Goal: Task Accomplishment & Management: Manage account settings

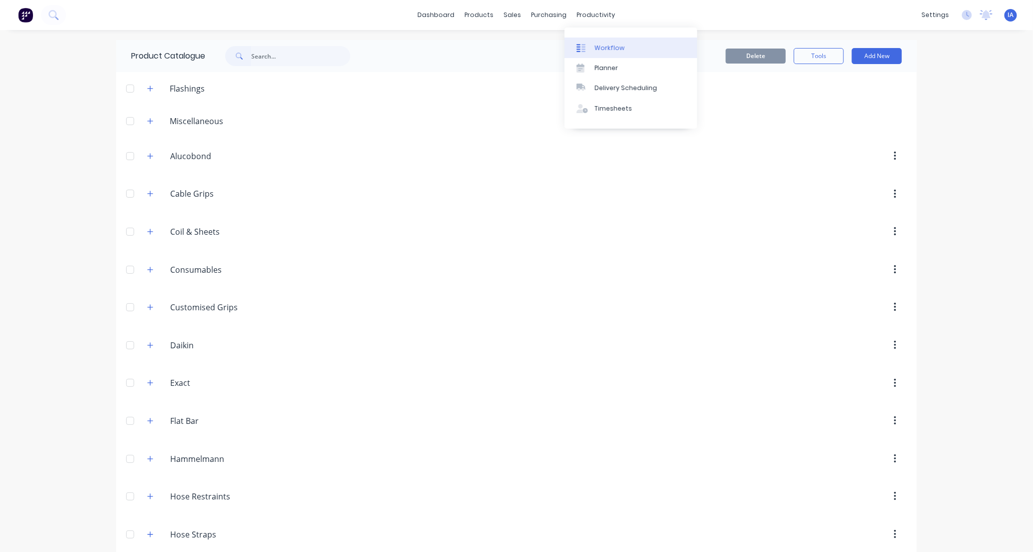
click at [614, 46] on div "Workflow" at bounding box center [609, 48] width 30 height 9
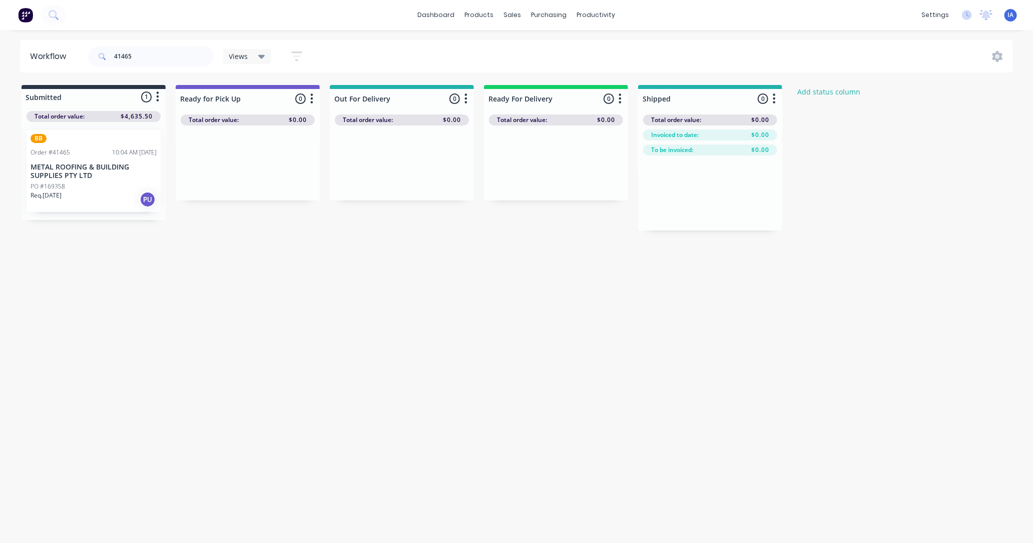
click at [337, 284] on div "Workflow 41465 Views Save new view None (Default) edit AL edit ALL edit BB & TH…" at bounding box center [516, 281] width 1033 height 483
click at [102, 191] on div "Req. 02/09/25 PU" at bounding box center [94, 199] width 126 height 17
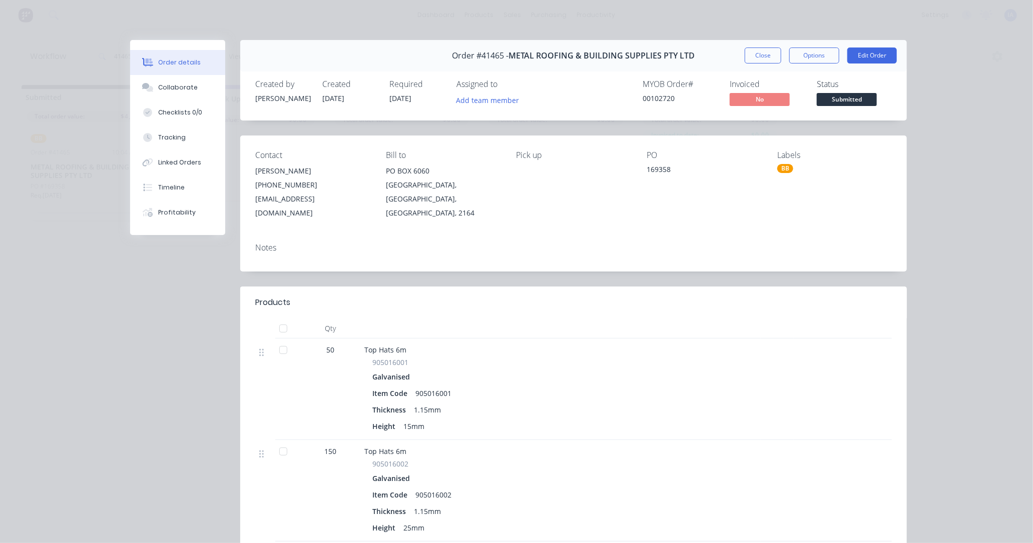
click at [782, 171] on div "BB" at bounding box center [785, 168] width 16 height 9
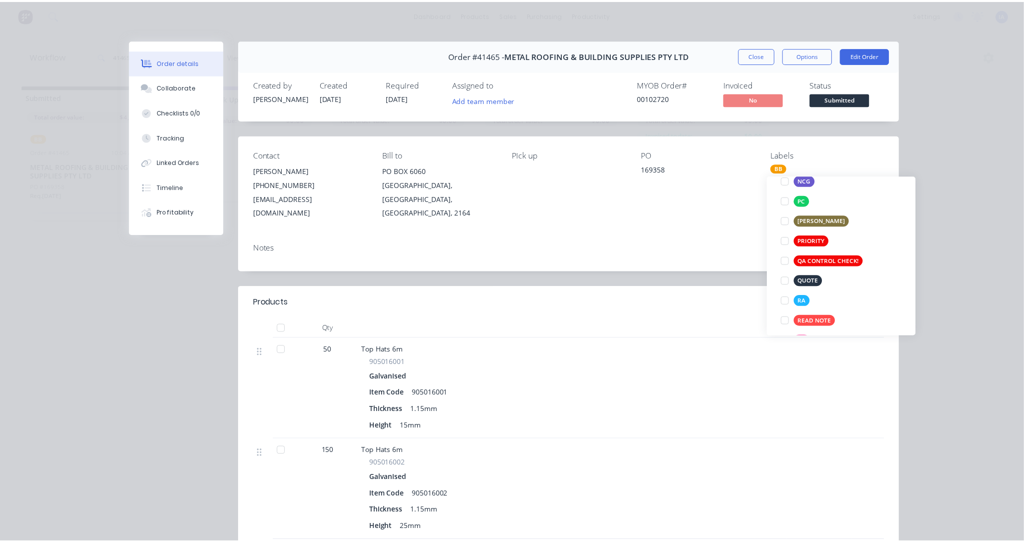
scroll to position [209, 0]
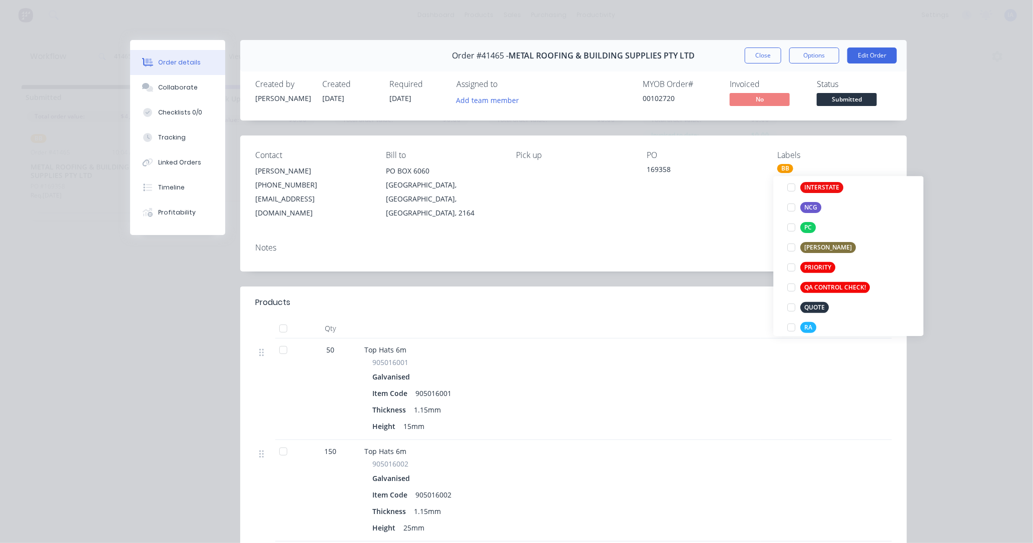
click at [777, 440] on div at bounding box center [777, 491] width 33 height 102
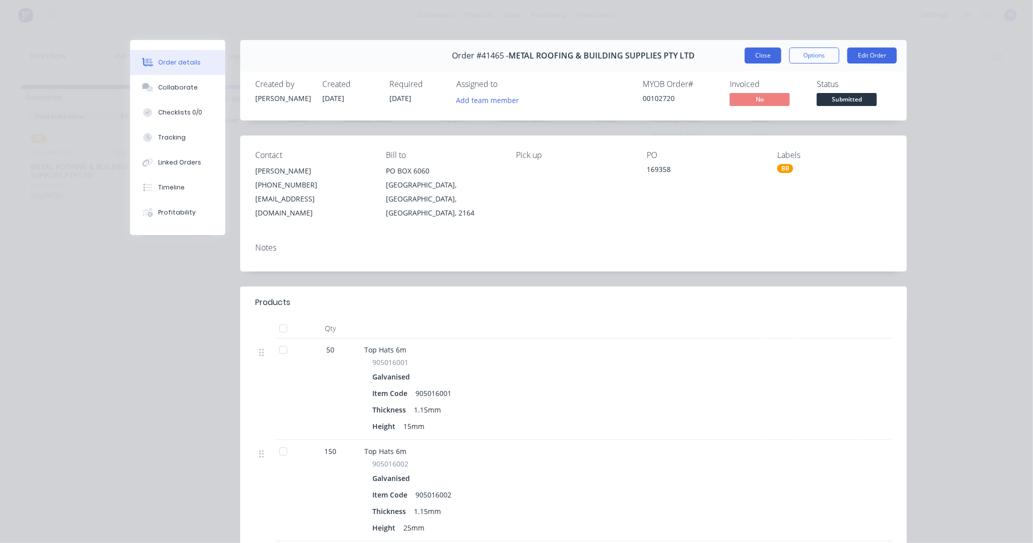
click at [754, 53] on button "Close" at bounding box center [763, 56] width 37 height 16
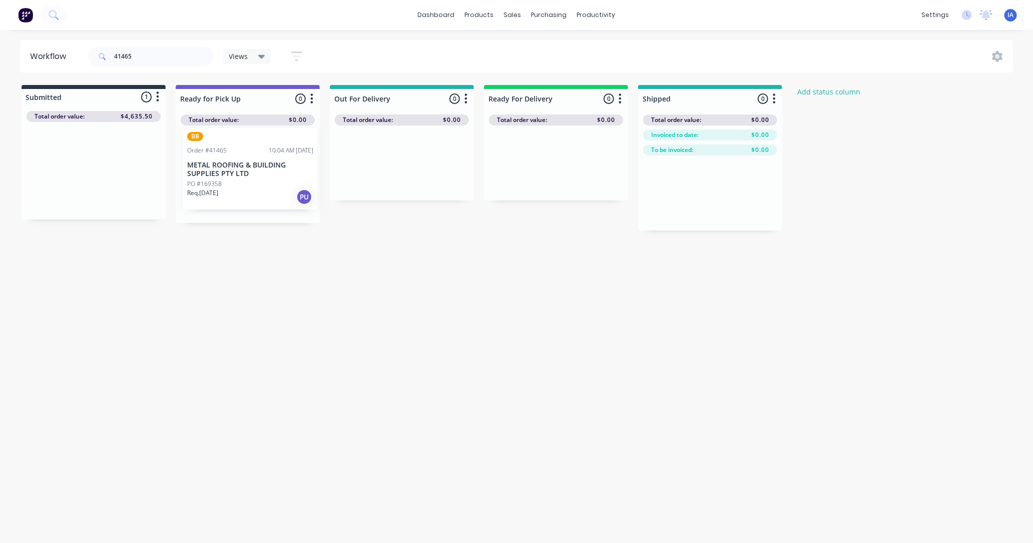
drag, startPoint x: 99, startPoint y: 189, endPoint x: 258, endPoint y: 187, distance: 159.1
click at [258, 187] on div "Submitted 1 Status colour #273444 hex #273444 Save Cancel Summaries Total order…" at bounding box center [536, 158] width 1088 height 146
click at [173, 55] on input "41465" at bounding box center [163, 57] width 99 height 20
type input "4"
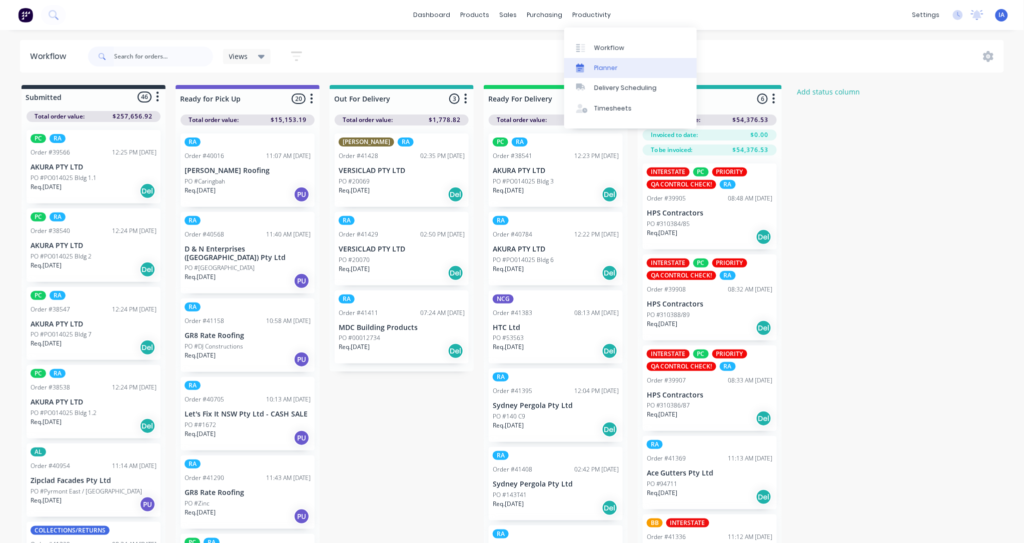
click at [609, 68] on div "Planner" at bounding box center [606, 68] width 24 height 9
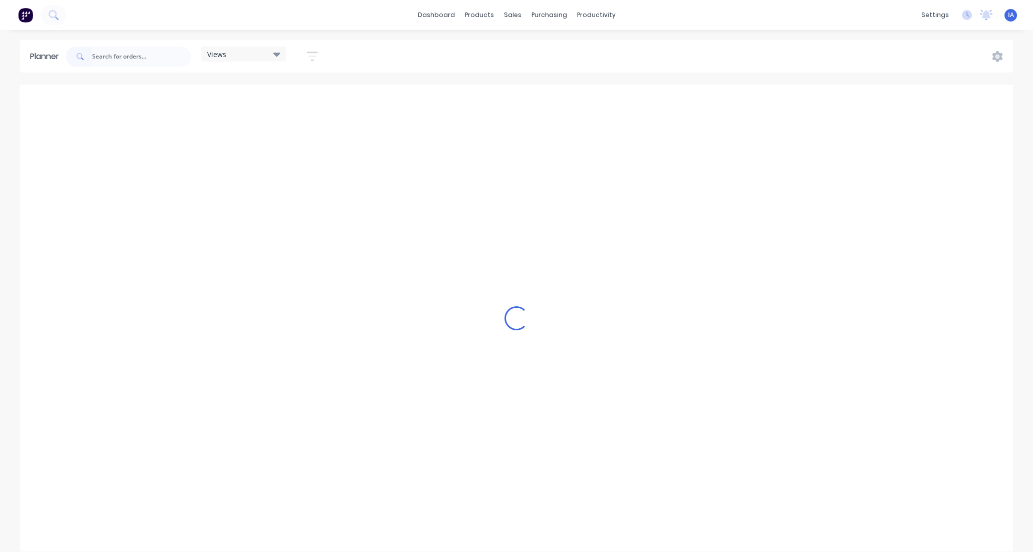
click at [137, 59] on input "text" at bounding box center [141, 57] width 99 height 20
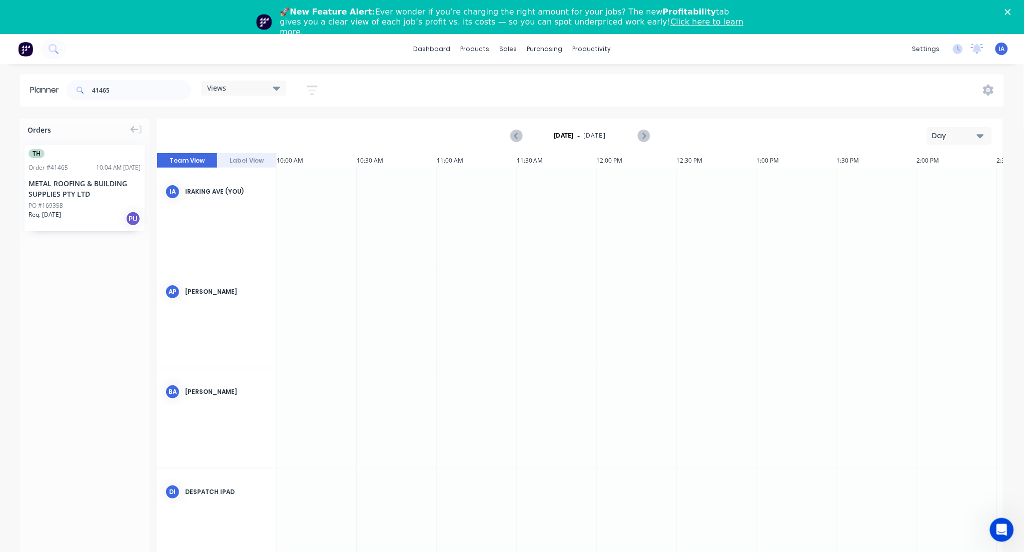
click at [1015, 11] on div "Close" at bounding box center [1010, 12] width 10 height 6
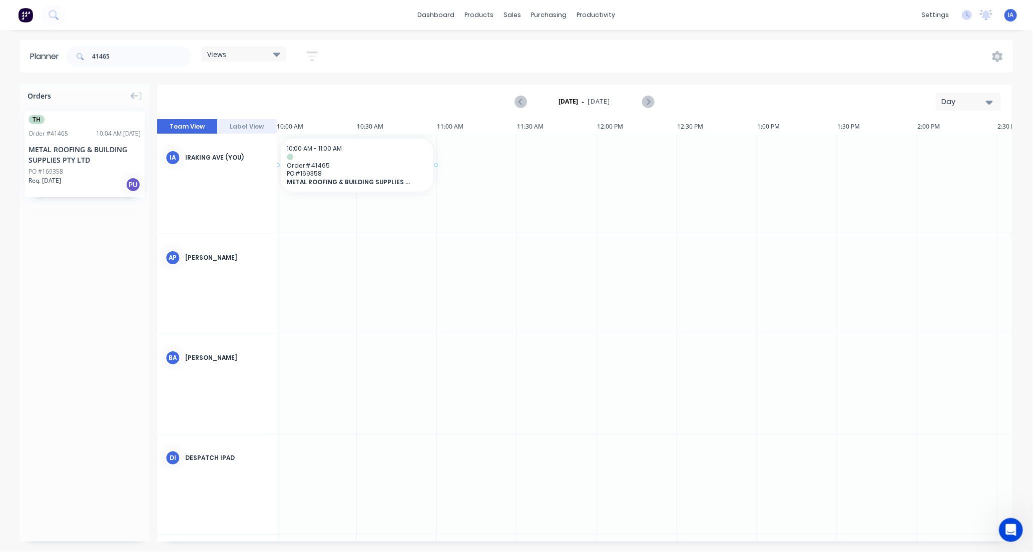
scroll to position [0, 1599]
drag, startPoint x: 87, startPoint y: 168, endPoint x: 427, endPoint y: 154, distance: 340.5
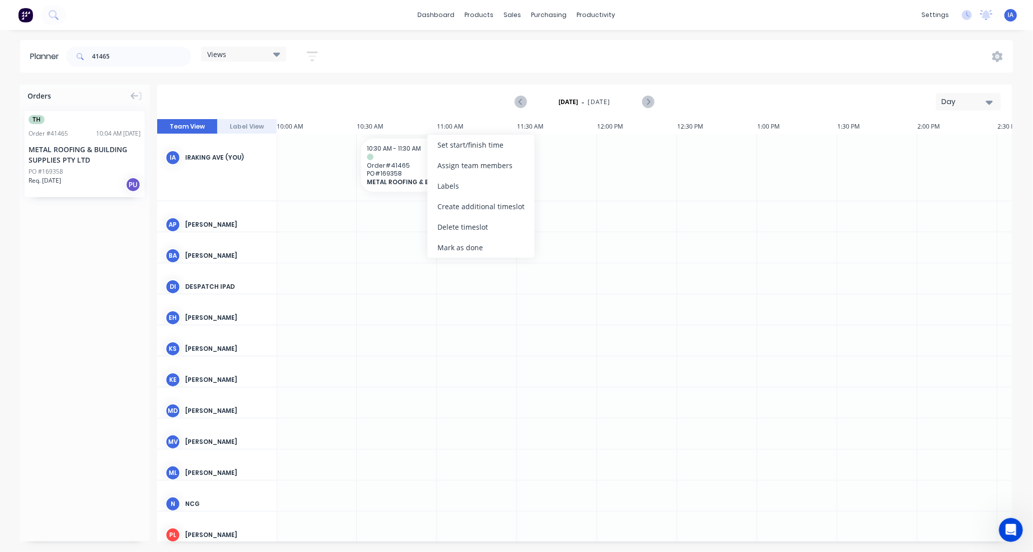
click at [470, 243] on div "Mark as done" at bounding box center [480, 247] width 107 height 21
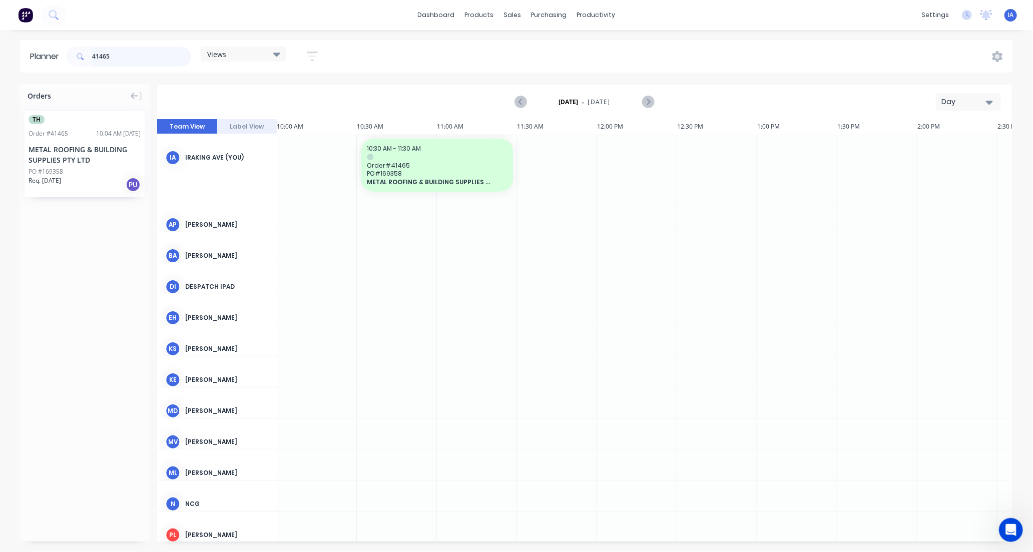
click at [147, 58] on input "41465" at bounding box center [141, 57] width 99 height 20
type input "4"
